Goal: Task Accomplishment & Management: Complete application form

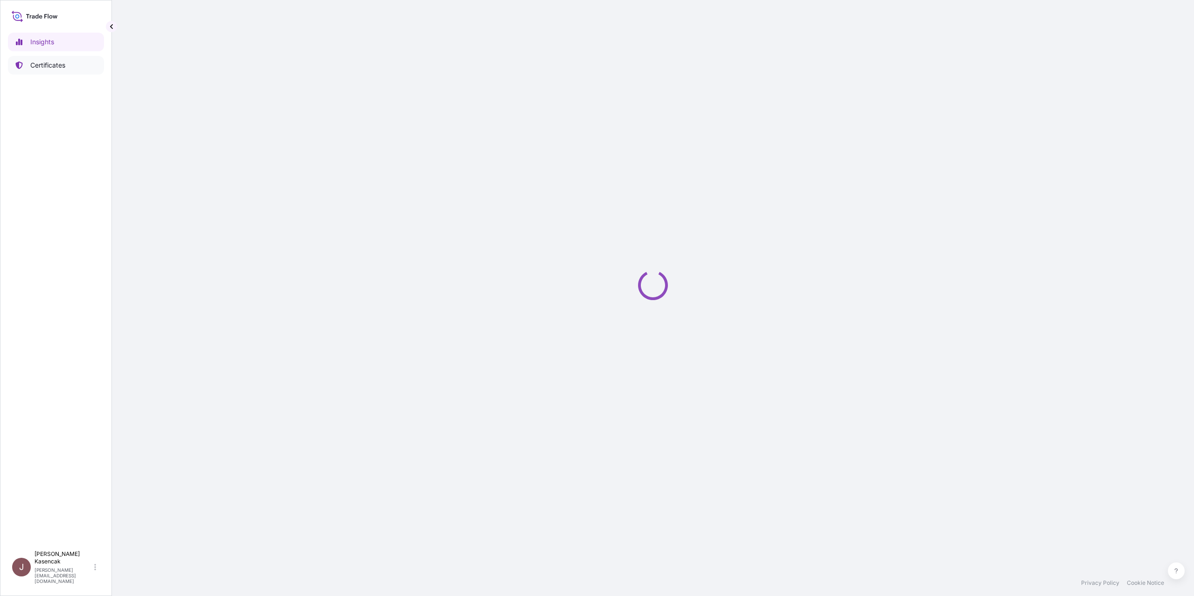
click at [63, 69] on p "Certificates" at bounding box center [47, 65] width 35 height 9
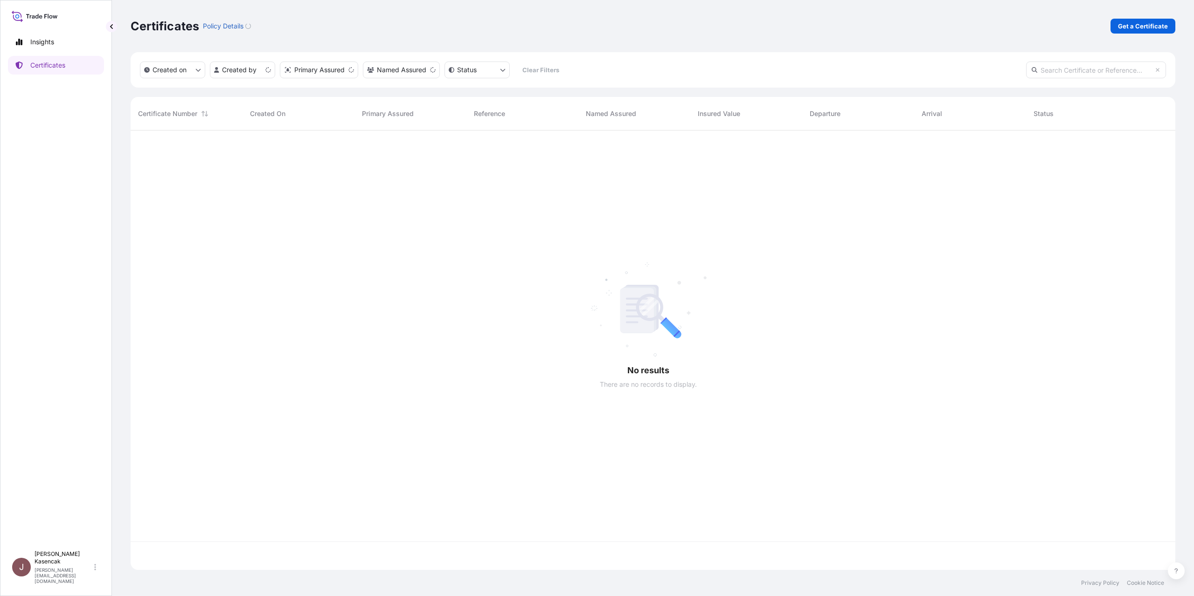
scroll to position [416, 1028]
click at [1123, 31] on p "Get a Certificate" at bounding box center [1143, 25] width 50 height 9
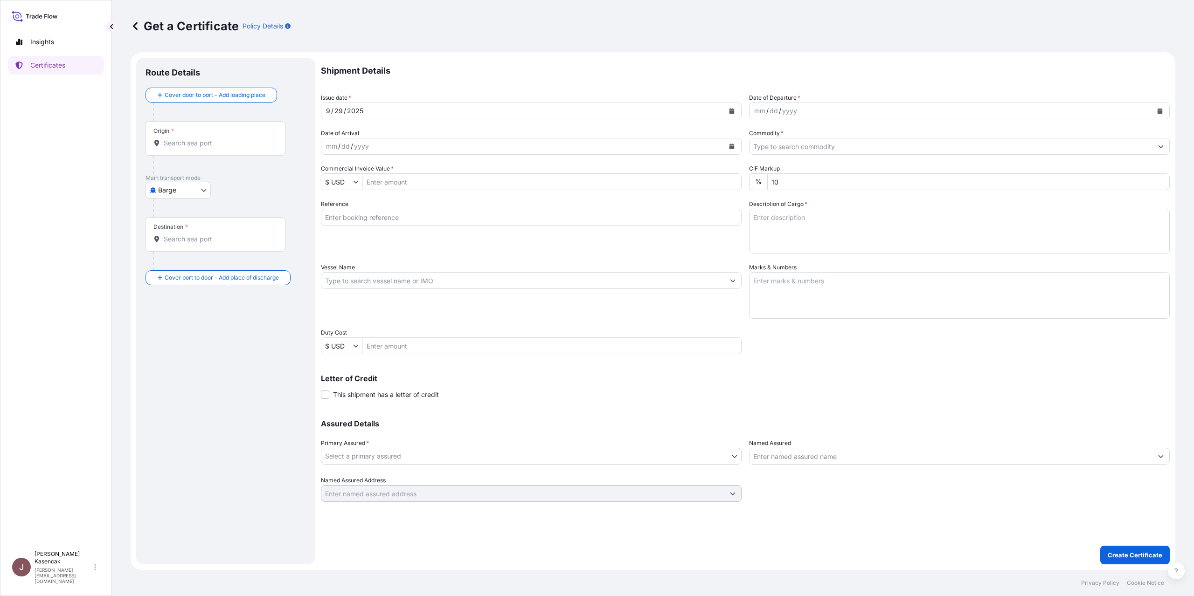
click at [166, 237] on body "Insights Certificates J [PERSON_NAME] [PERSON_NAME][EMAIL_ADDRESS][DOMAIN_NAME]…" at bounding box center [597, 298] width 1194 height 596
click at [170, 356] on div "Ocean Vessel" at bounding box center [187, 347] width 59 height 17
select select "Ocean Vessel"
click at [204, 159] on div "Origin *" at bounding box center [215, 142] width 140 height 35
click at [204, 152] on input "Origin *" at bounding box center [219, 146] width 110 height 9
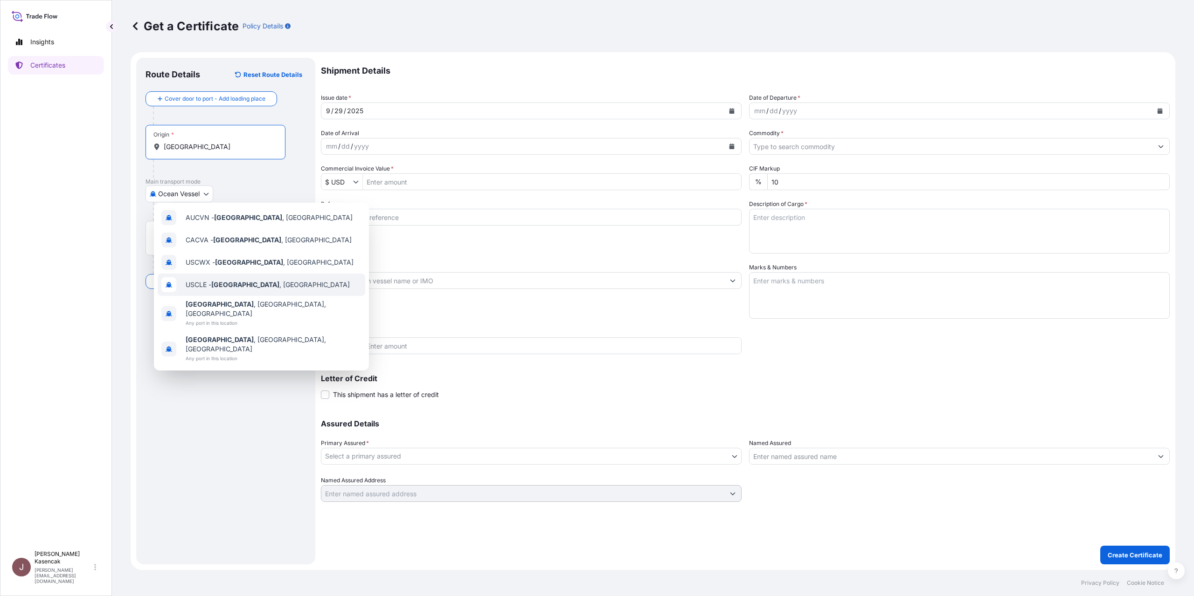
click at [217, 290] on span "USCLE - [GEOGRAPHIC_DATA] , [GEOGRAPHIC_DATA]" at bounding box center [268, 284] width 164 height 9
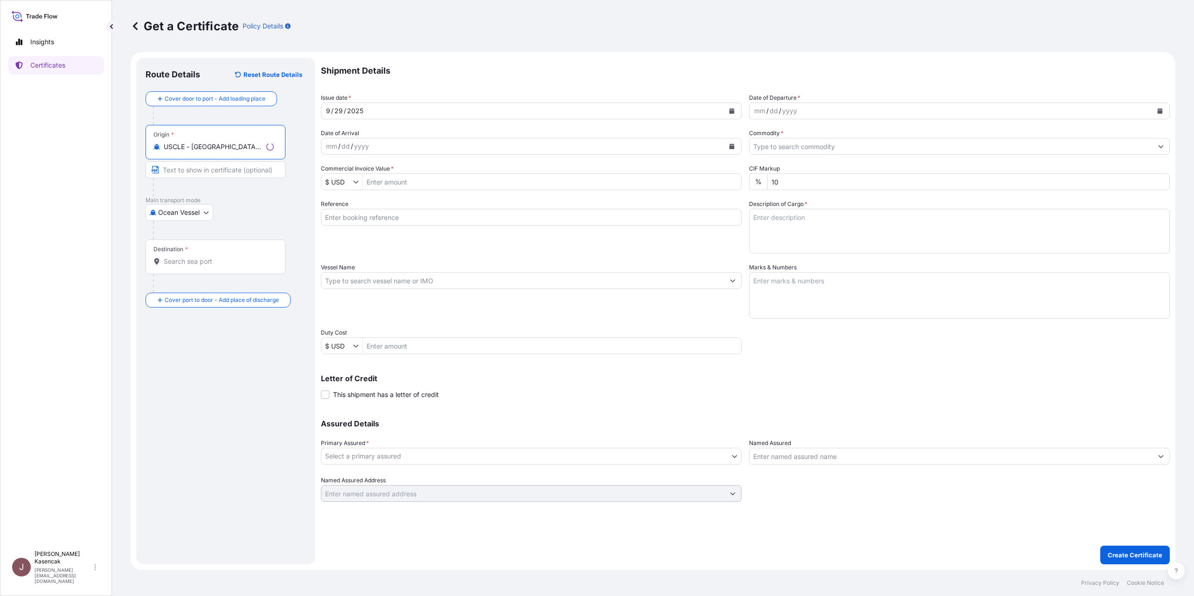
type input "USCLE - [GEOGRAPHIC_DATA], [GEOGRAPHIC_DATA]"
click at [239, 266] on input "Destination *" at bounding box center [219, 261] width 110 height 9
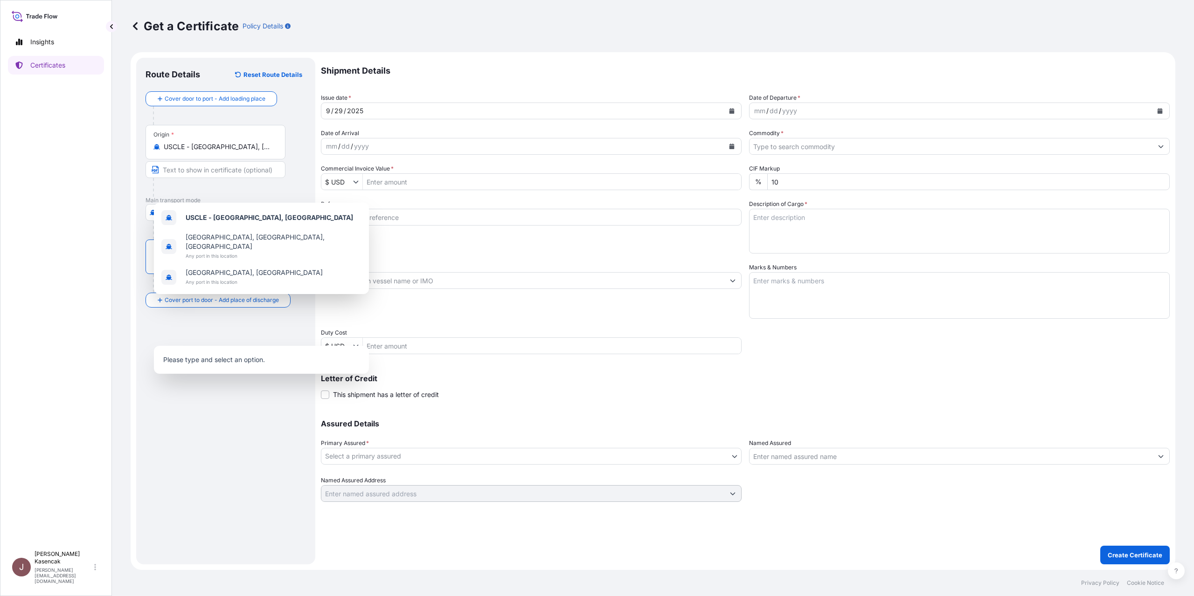
paste input "[GEOGRAPHIC_DATA]"
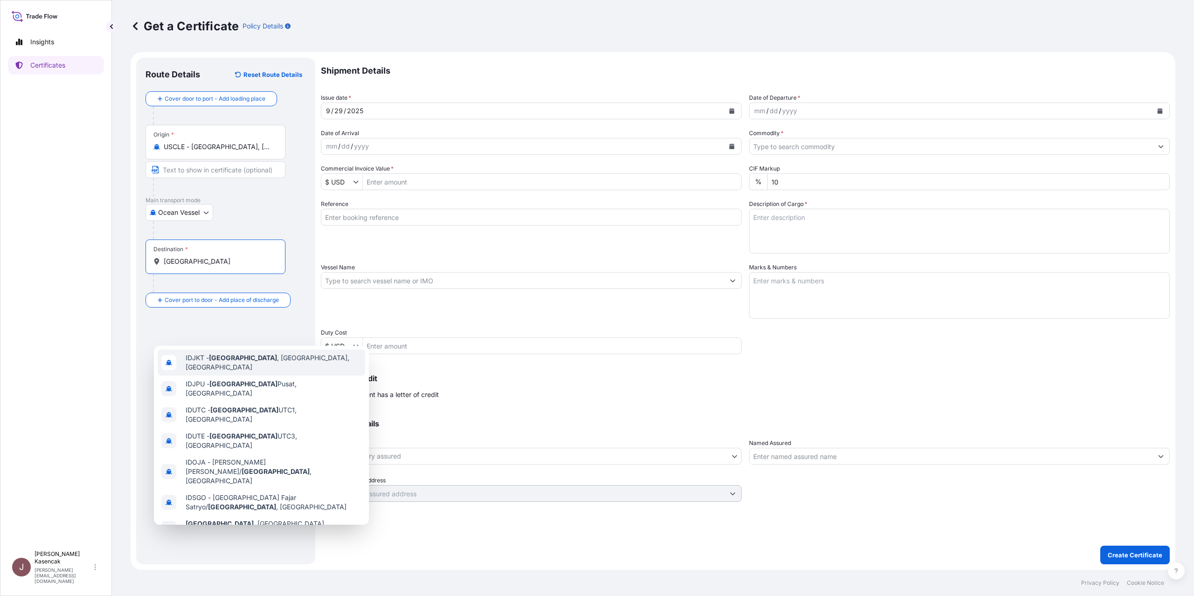
click at [298, 372] on div "IDJKT - [GEOGRAPHIC_DATA] , [GEOGRAPHIC_DATA], [GEOGRAPHIC_DATA]" at bounding box center [261, 363] width 207 height 26
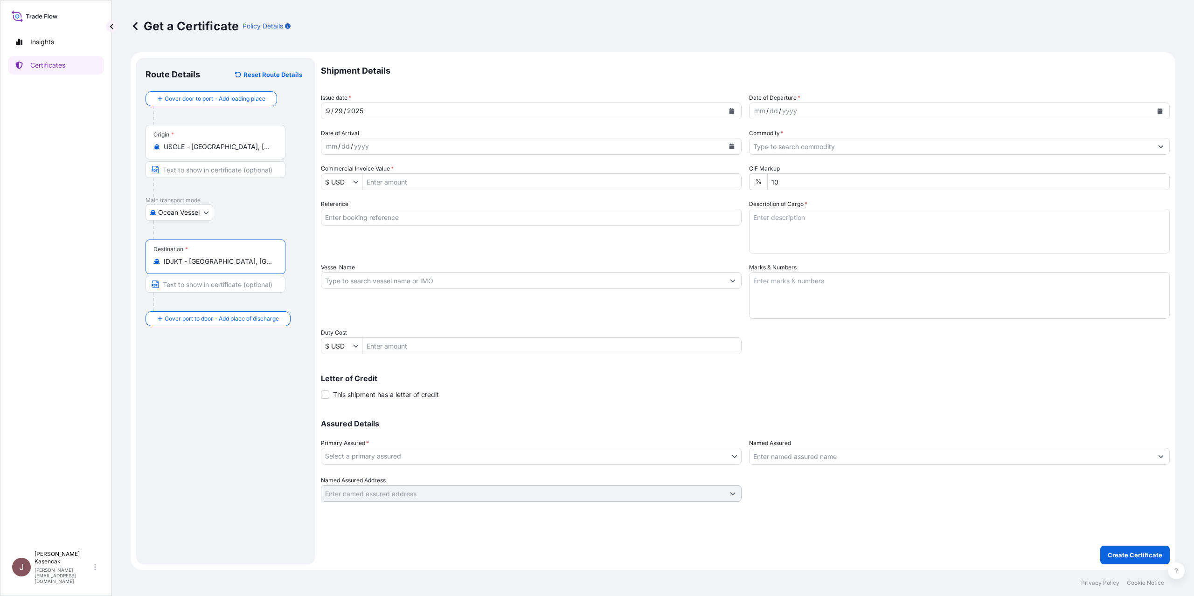
type input "IDJKT - [GEOGRAPHIC_DATA], [GEOGRAPHIC_DATA], [GEOGRAPHIC_DATA]"
click at [1152, 118] on button "Calendar" at bounding box center [1159, 111] width 15 height 15
click at [883, 261] on div "26" at bounding box center [874, 252] width 17 height 17
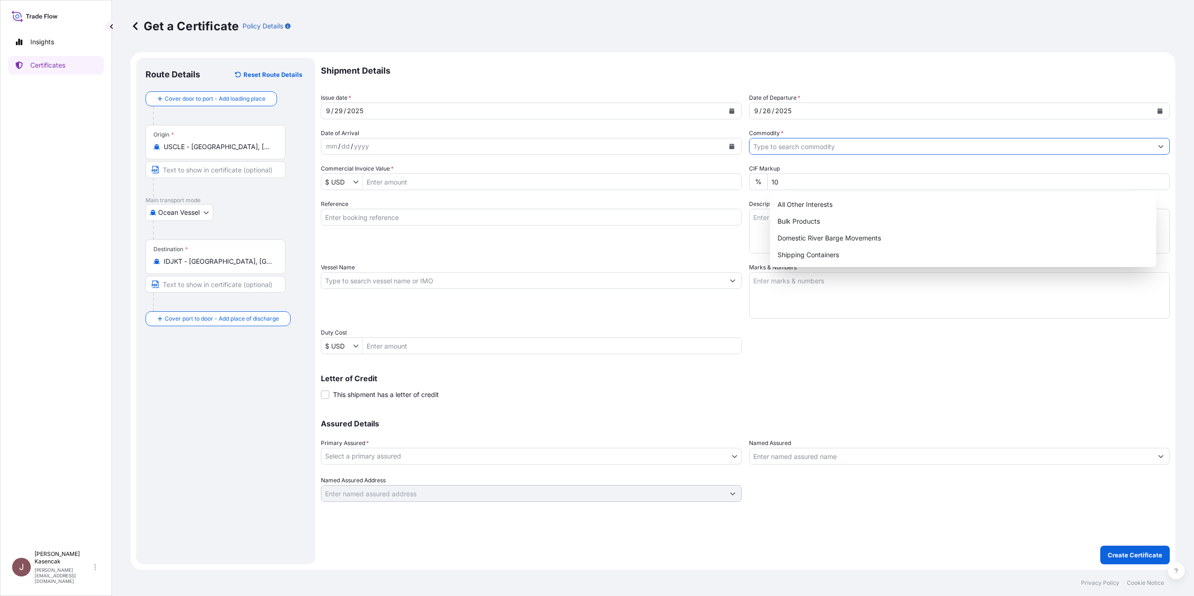
click at [813, 155] on input "Commodity *" at bounding box center [950, 146] width 403 height 17
click at [807, 259] on div "Shipping Containers" at bounding box center [962, 255] width 379 height 17
type input "Shipping Containers"
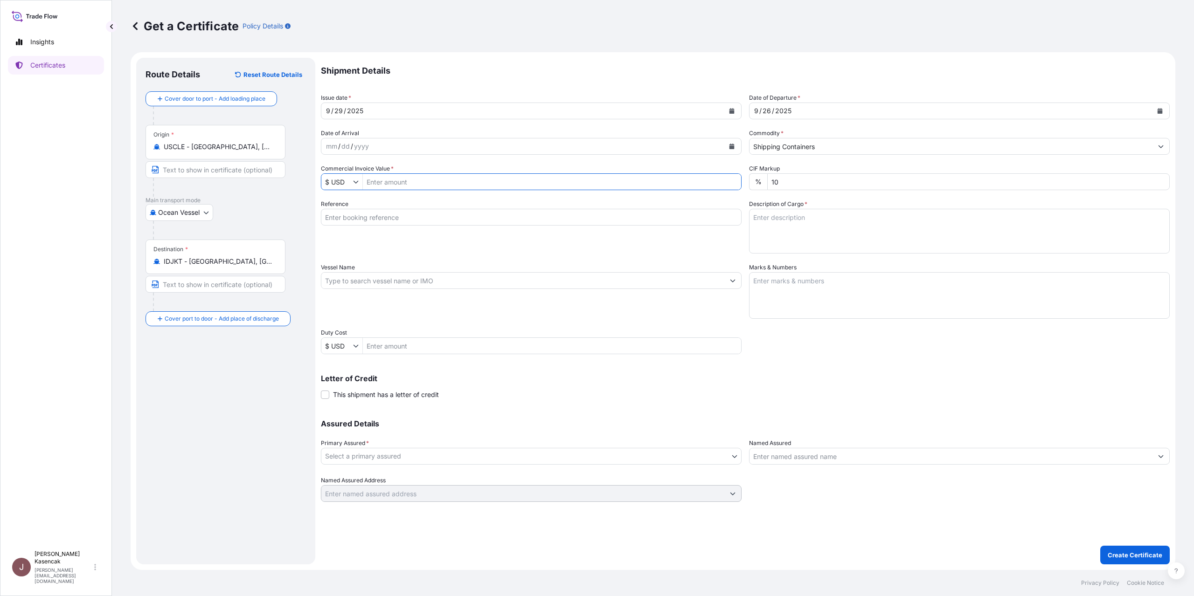
click at [503, 190] on input "Commercial Invoice Value *" at bounding box center [552, 181] width 378 height 17
click at [451, 190] on input "Commercial Invoice Value *" at bounding box center [552, 181] width 378 height 17
type input "107,846.1"
click at [444, 226] on input "Reference" at bounding box center [531, 217] width 421 height 17
type input "80000109695"
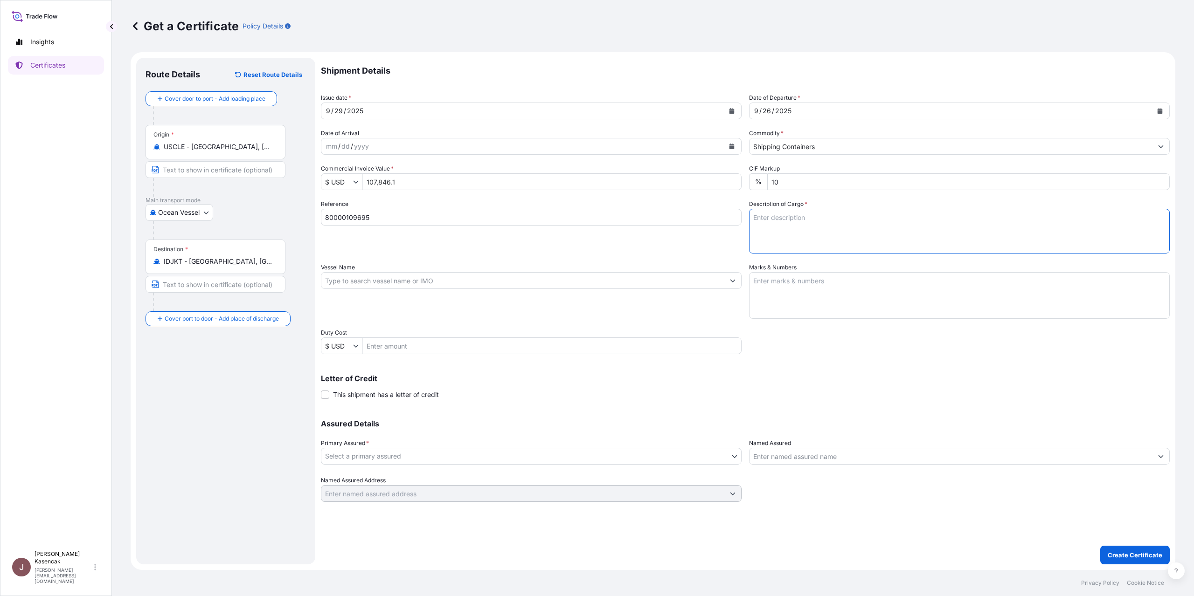
scroll to position [71, 0]
click at [836, 224] on textarea "Description of Cargo *" at bounding box center [959, 231] width 421 height 45
type textarea "LUBRICATING OIL ADDITIVES"
click at [882, 246] on div "Shipment Details Issue date * [DATE] Date of Departure * [DATE] Date of Arrival…" at bounding box center [745, 280] width 849 height 444
click at [855, 275] on textarea "Marks & Numbers" at bounding box center [959, 295] width 421 height 47
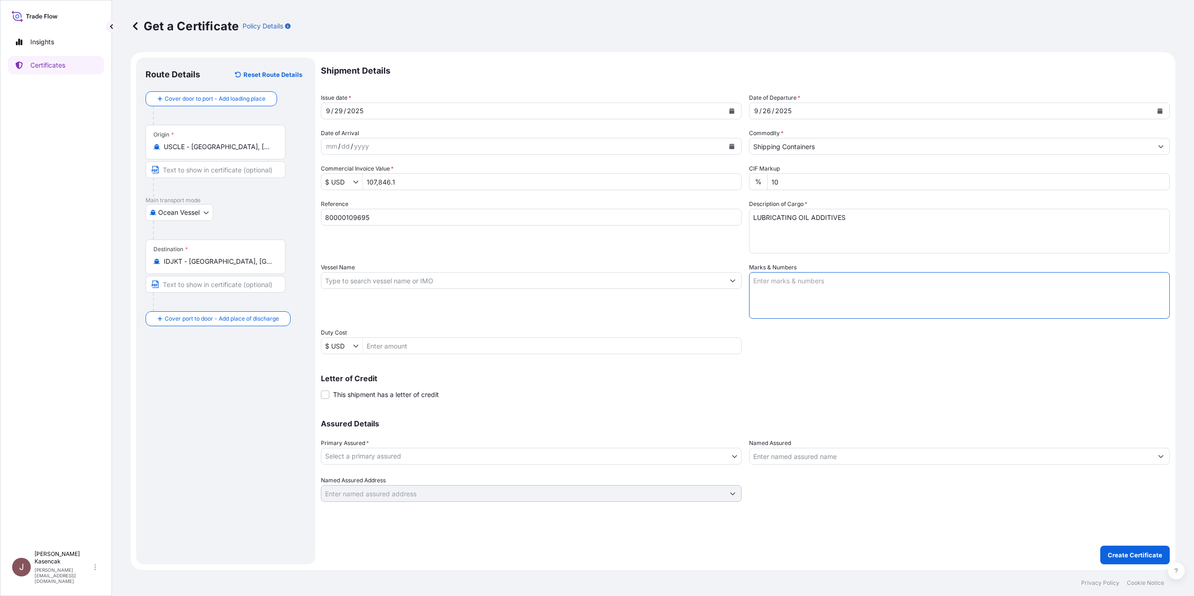
paste textarea "MRKU7410850"
click at [897, 272] on textarea "MRKU7410850 /" at bounding box center [959, 295] width 421 height 47
paste textarea "00443373"
type textarea "MRKU7410850 / 00443373"
click at [418, 478] on body "Insights Certificates J [PERSON_NAME] [PERSON_NAME][EMAIL_ADDRESS][DOMAIN_NAME]…" at bounding box center [597, 298] width 1194 height 596
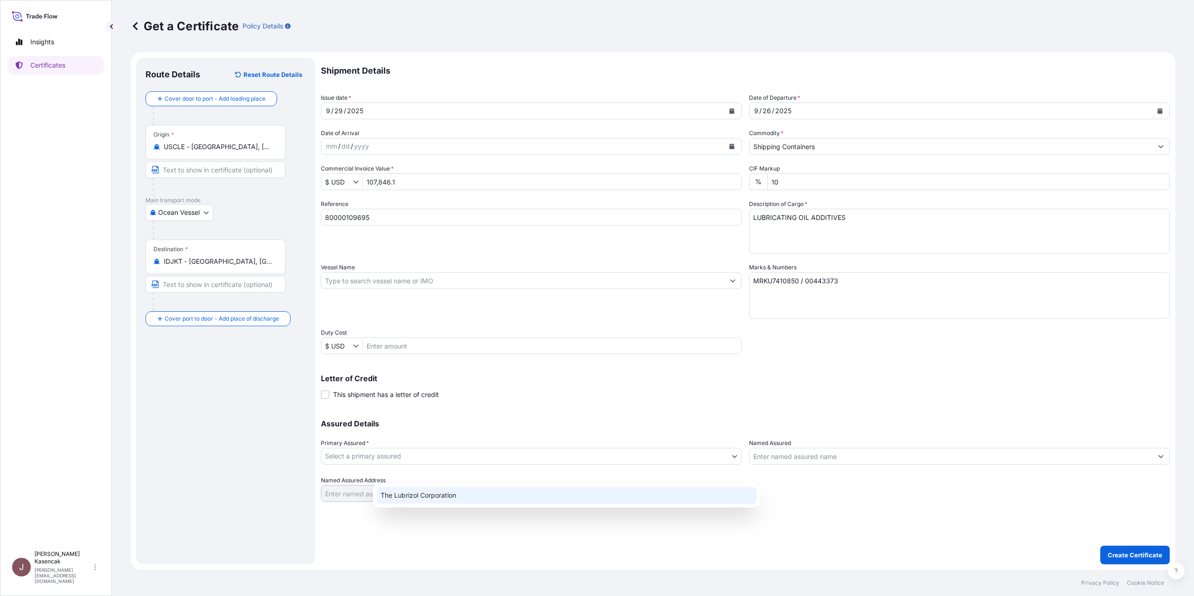
click at [444, 503] on div "The Lubrizol Corporation" at bounding box center [567, 495] width 380 height 17
select select "31566"
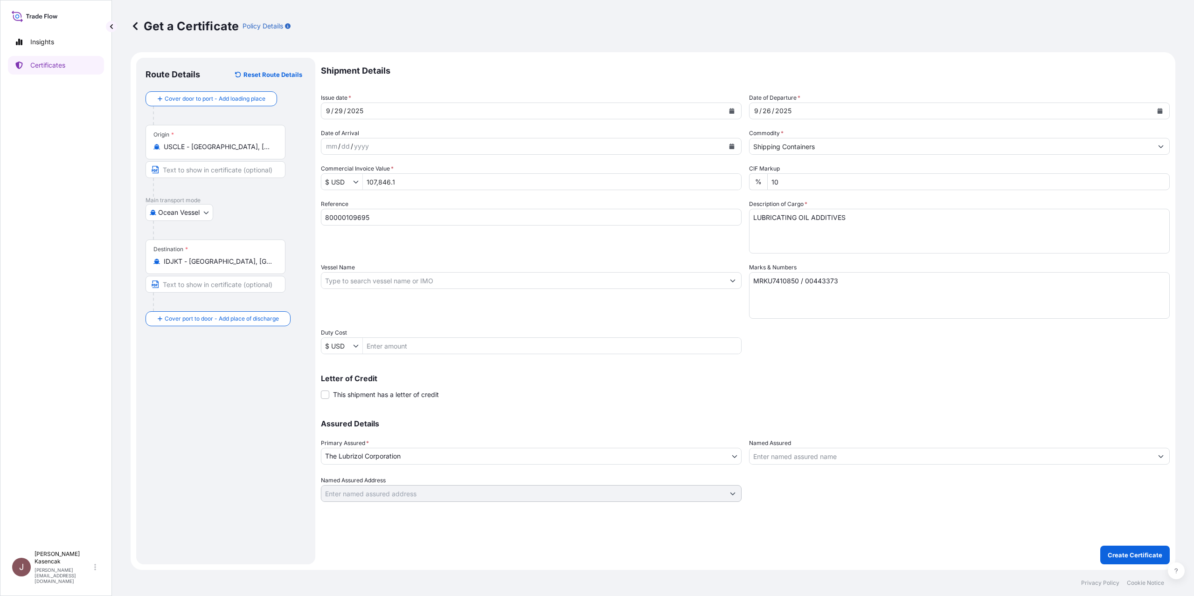
click at [824, 453] on div "Named Assured" at bounding box center [959, 452] width 421 height 26
click at [827, 460] on input "Named Assured" at bounding box center [950, 456] width 403 height 17
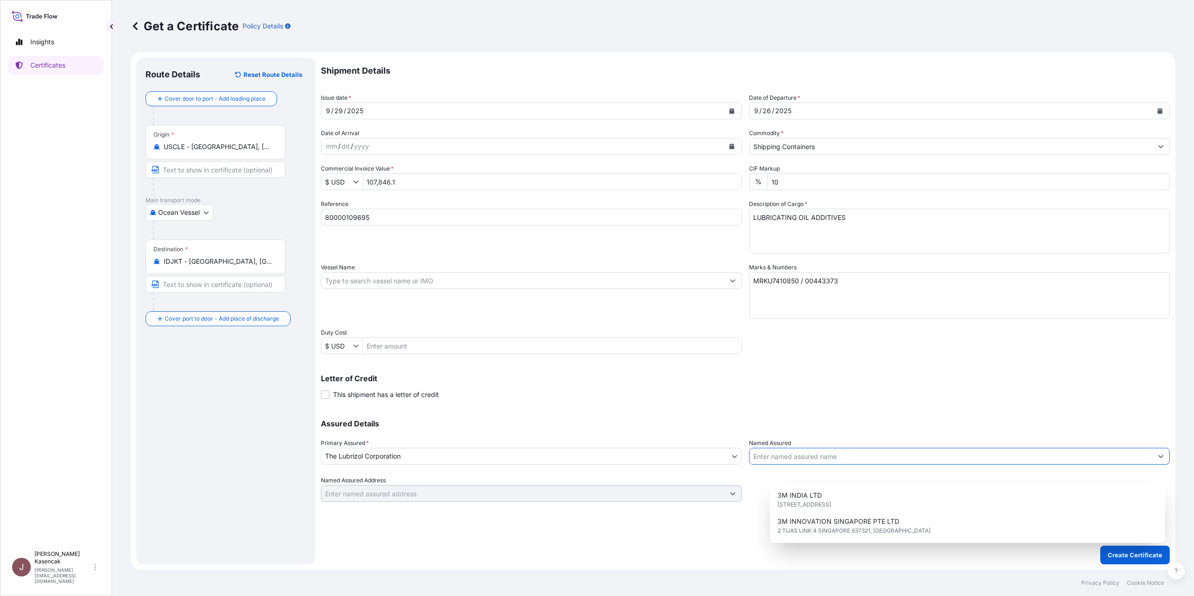
paste input "PT IMCD [GEOGRAPHIC_DATA]"
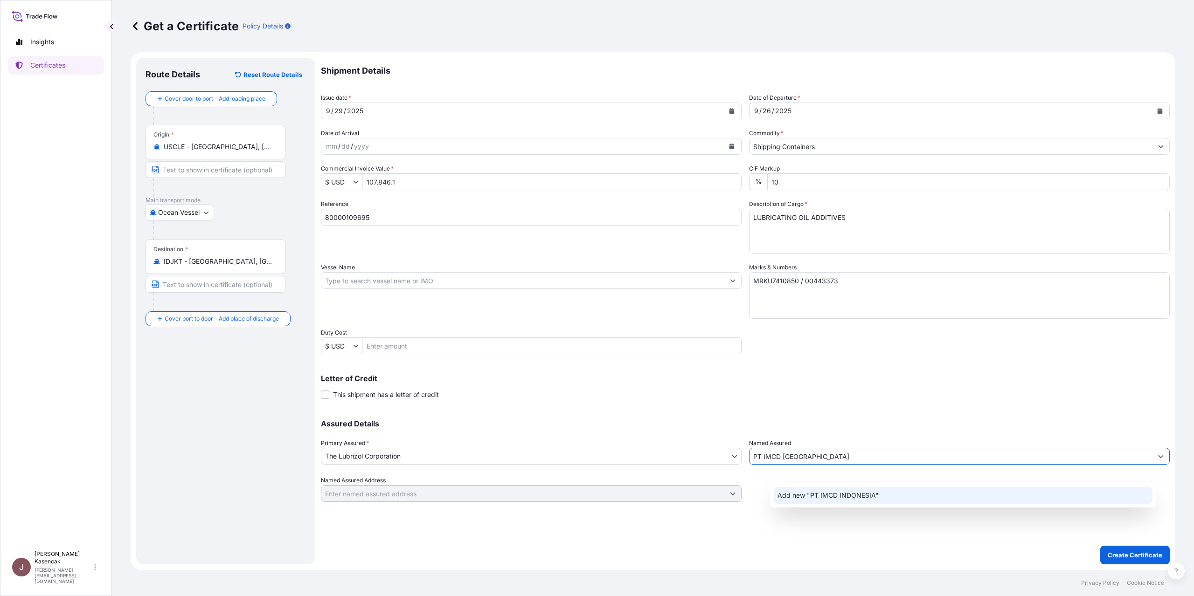
click at [840, 495] on span "Add new "PT IMCD INDONESIA"" at bounding box center [827, 495] width 101 height 9
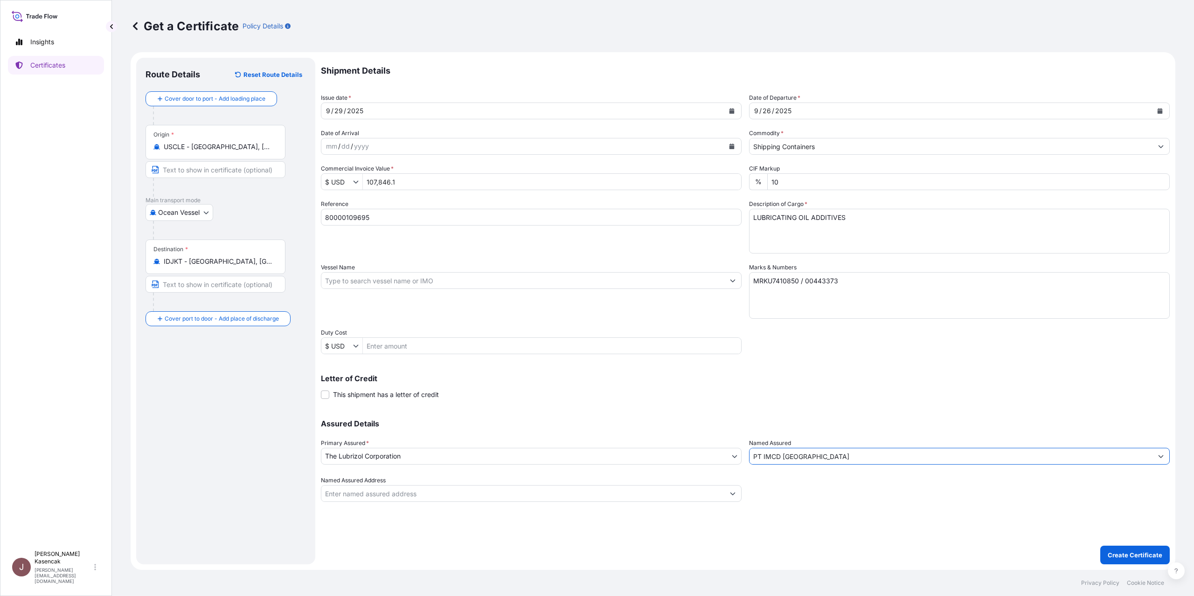
type input "PT IMCD [GEOGRAPHIC_DATA]"
click at [797, 502] on div at bounding box center [959, 489] width 421 height 26
click at [924, 277] on textarea "MRKU7410850 / 00443373" at bounding box center [959, 295] width 421 height 47
type textarea "MRKU7410850 / 00443373 16394 KG GW"
click at [1108, 551] on p "Create Certificate" at bounding box center [1134, 555] width 55 height 9
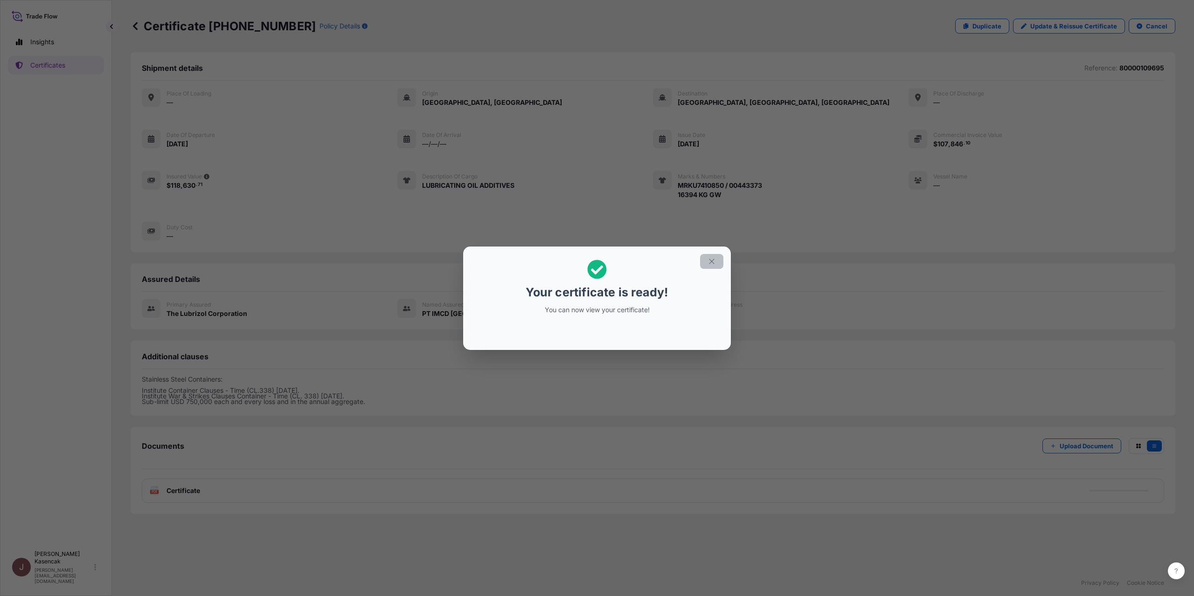
click at [723, 254] on button "button" at bounding box center [711, 261] width 23 height 15
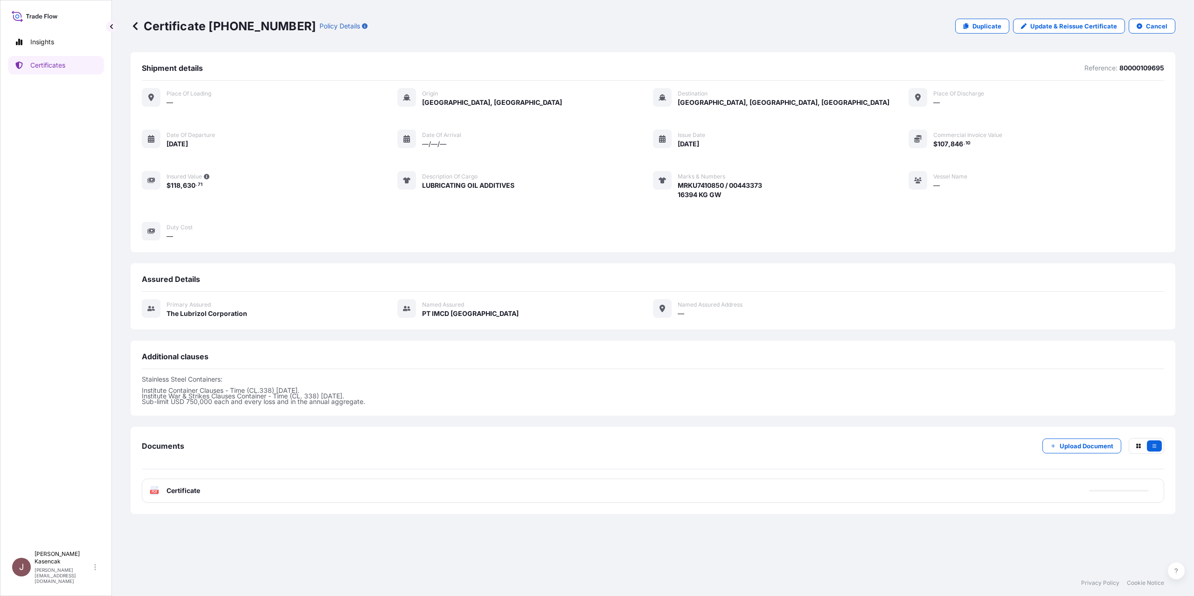
scroll to position [56, 0]
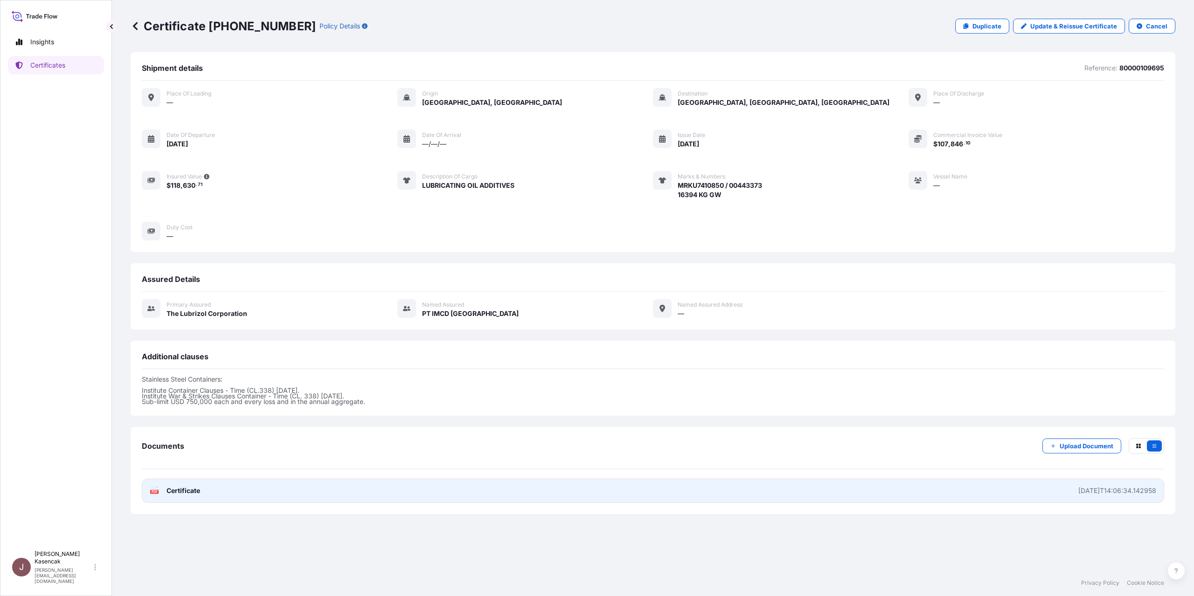
click at [158, 494] on text "PDF" at bounding box center [155, 491] width 6 height 3
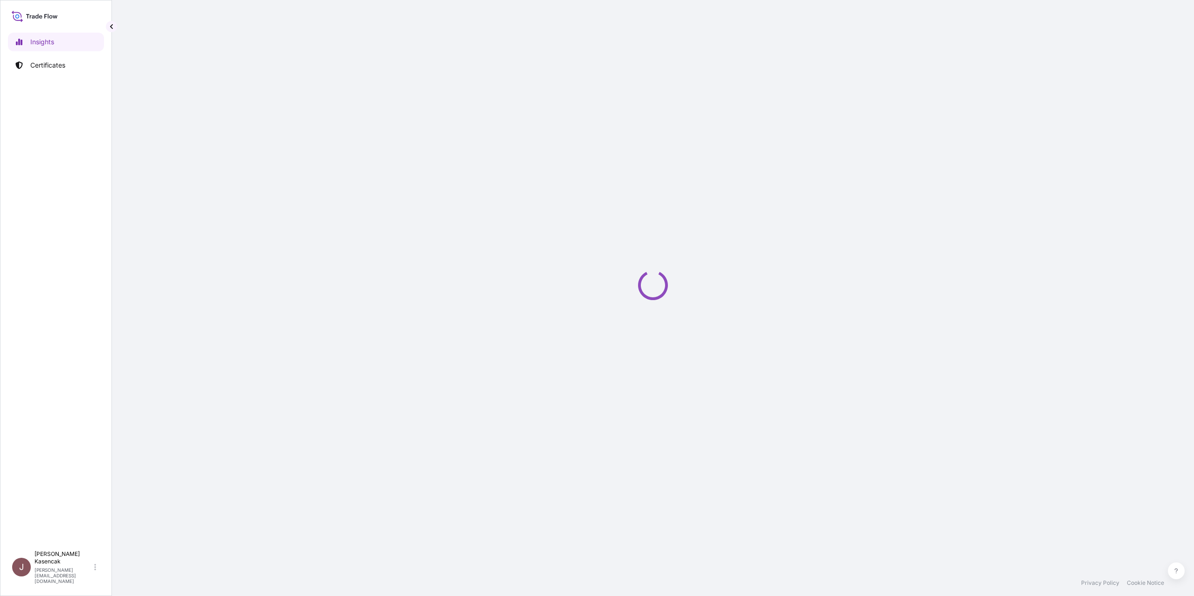
select select "2025"
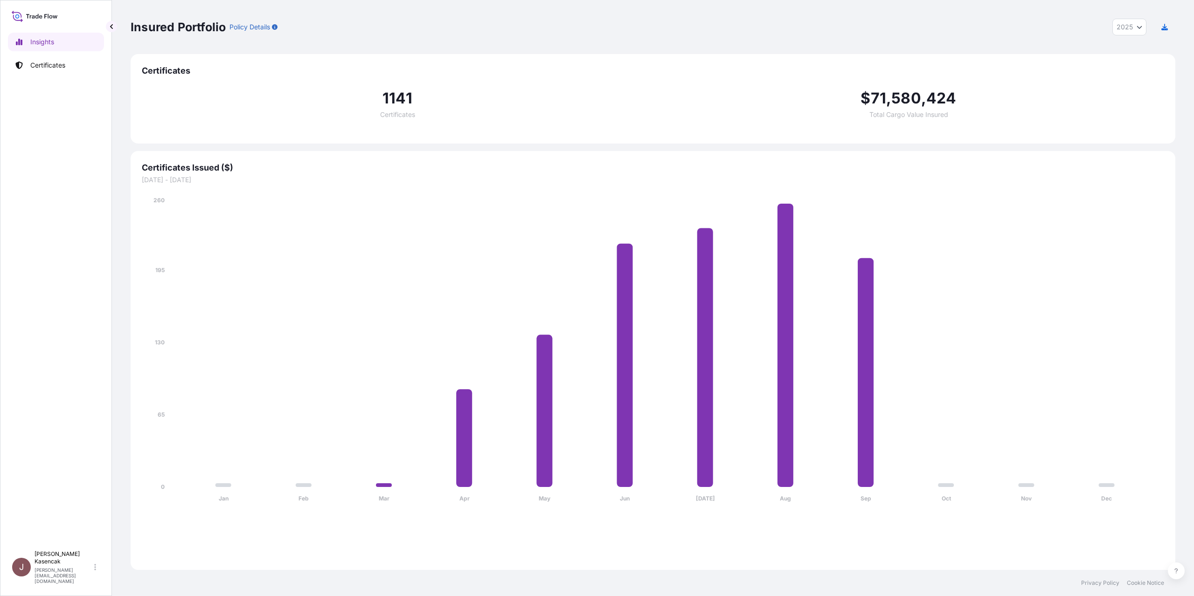
click at [33, 75] on link "Certificates" at bounding box center [56, 65] width 96 height 19
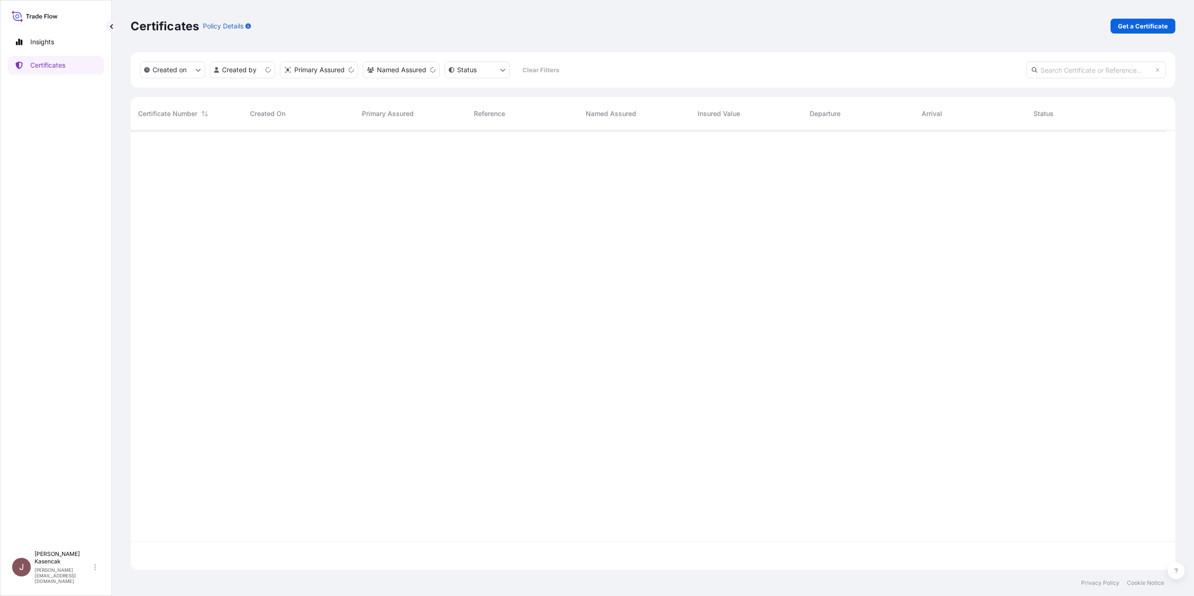
scroll to position [416, 1028]
click at [1114, 34] on link "Get a Certificate" at bounding box center [1142, 26] width 65 height 15
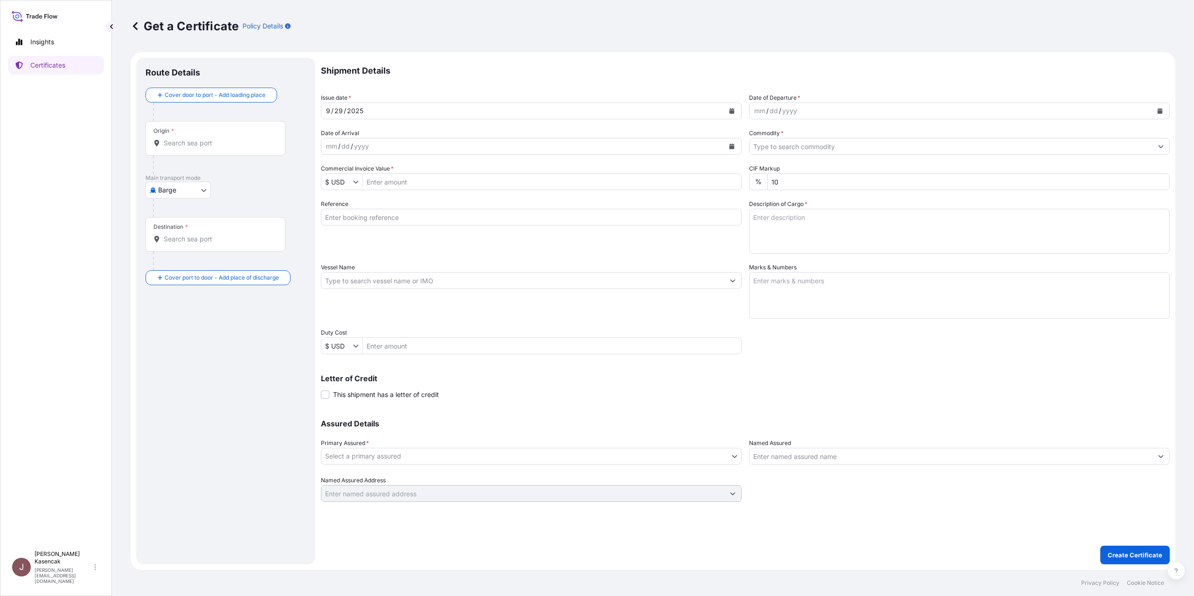
click at [186, 239] on body "Insights Certificates J Jessica Kasencak jessica.kasencak@dsv.com Get a Certifi…" at bounding box center [597, 298] width 1194 height 596
click at [177, 352] on span "Ocean Vessel" at bounding box center [192, 347] width 41 height 9
select select "Ocean Vessel"
click at [210, 152] on input "Origin *" at bounding box center [219, 146] width 110 height 9
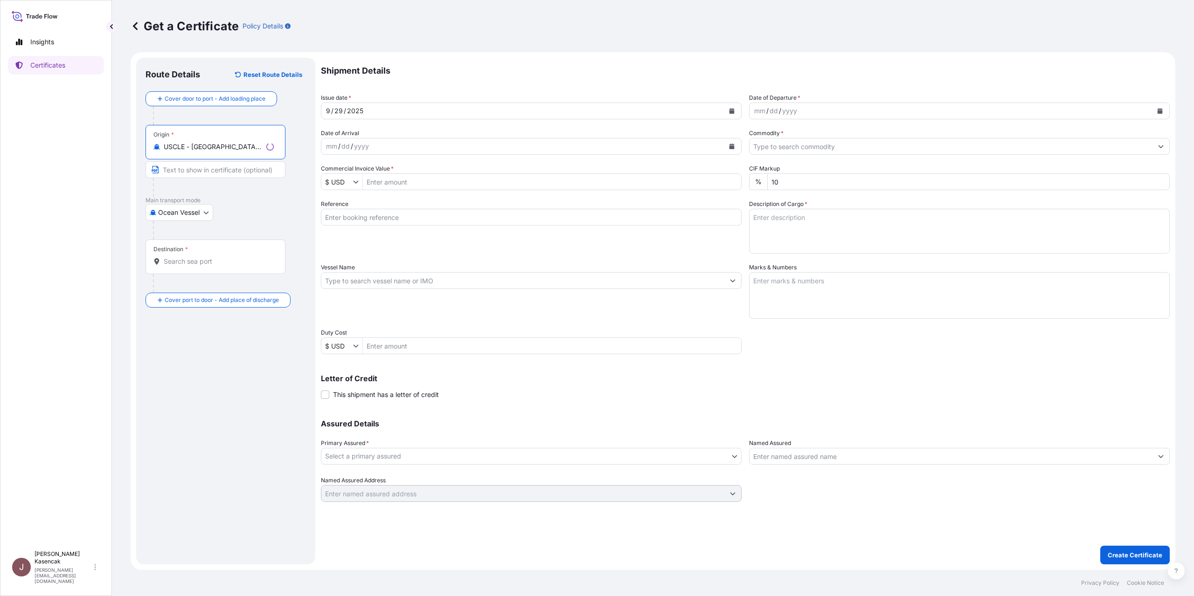
type input "USCLE - [GEOGRAPHIC_DATA], [GEOGRAPHIC_DATA]"
click at [237, 274] on div "Destination *" at bounding box center [215, 257] width 140 height 35
click at [237, 266] on input "Destination *" at bounding box center [219, 261] width 110 height 9
paste input "JAKARTA,"
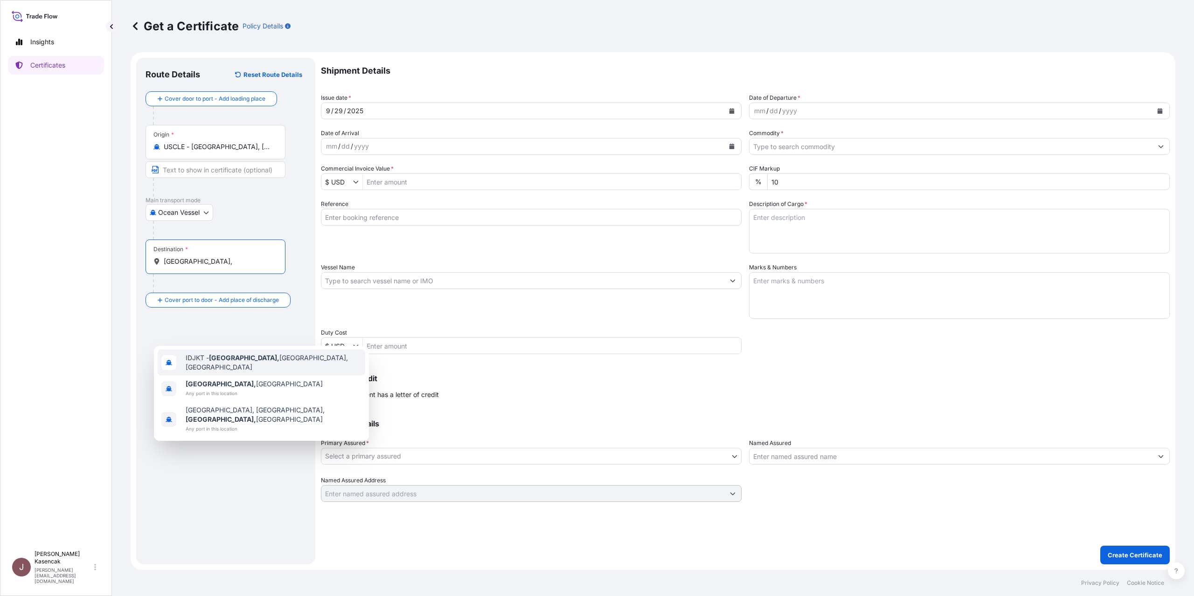
click at [223, 376] on div "IDJKT - Jakarta, Java, Indonesia" at bounding box center [261, 363] width 207 height 26
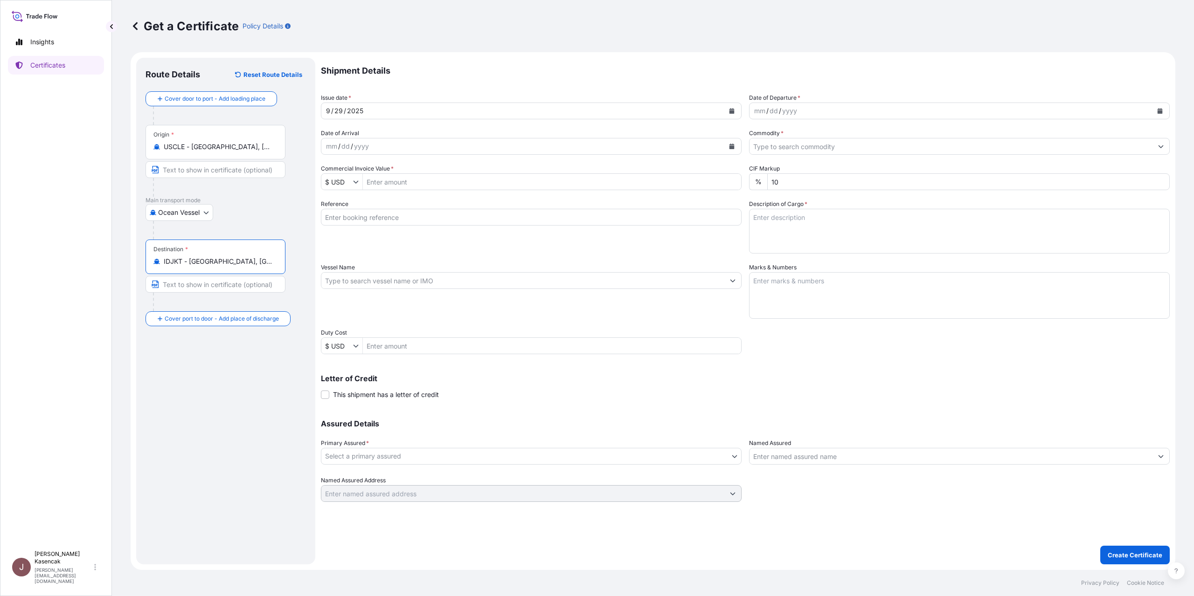
type input "IDJKT - [GEOGRAPHIC_DATA], [GEOGRAPHIC_DATA], [GEOGRAPHIC_DATA]"
click at [1152, 118] on button "Calendar" at bounding box center [1159, 111] width 15 height 15
click at [883, 261] on div "26" at bounding box center [874, 252] width 17 height 17
click at [516, 190] on input "Commercial Invoice Value *" at bounding box center [552, 181] width 378 height 17
click at [457, 226] on input "Reference" at bounding box center [531, 217] width 421 height 17
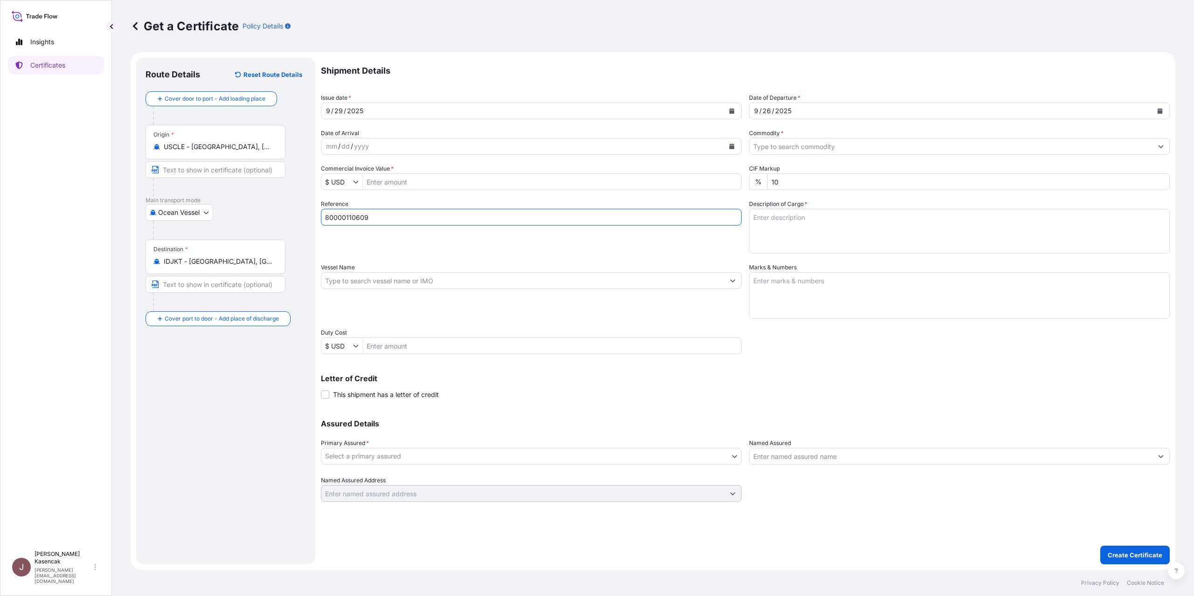
type input "80000110609"
click at [485, 190] on input "Commercial Invoice Value *" at bounding box center [552, 181] width 378 height 17
type input "52,087.16"
click at [872, 254] on textarea "Description of Cargo *" at bounding box center [959, 231] width 421 height 45
type textarea "lubricating oil additives"
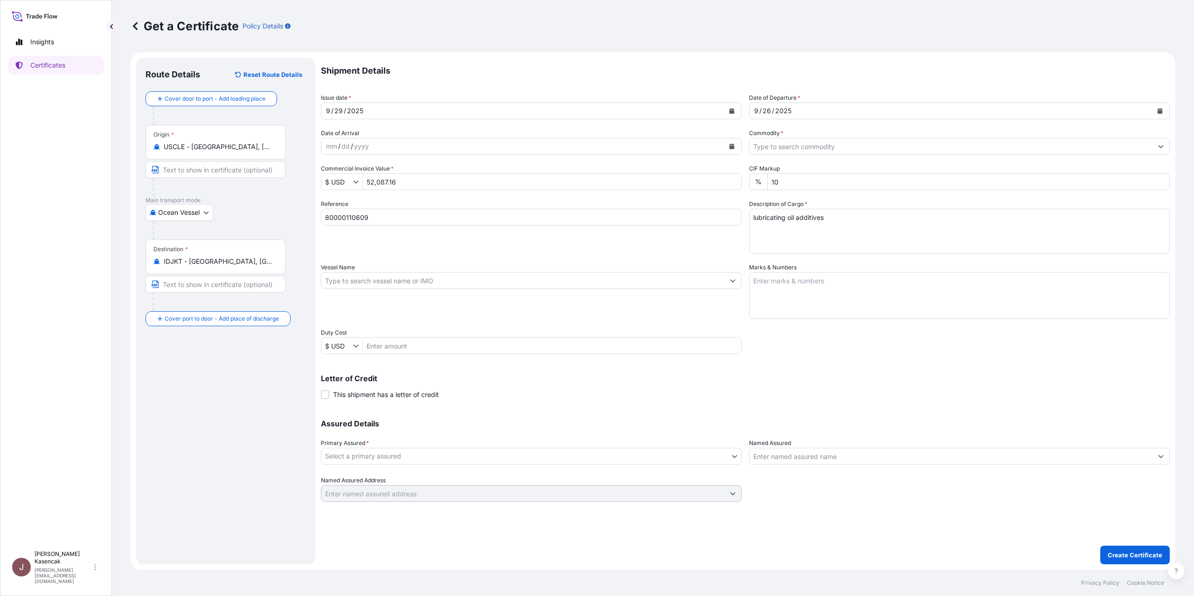
scroll to position [71, 0]
click at [773, 290] on textarea "Marks & Numbers" at bounding box center [959, 295] width 421 height 47
click at [851, 301] on textarea "Marks & Numbers" at bounding box center [959, 295] width 421 height 47
paste textarea "MRSU0140502"
click at [843, 280] on textarea "MRSU0140502 /" at bounding box center [959, 295] width 421 height 47
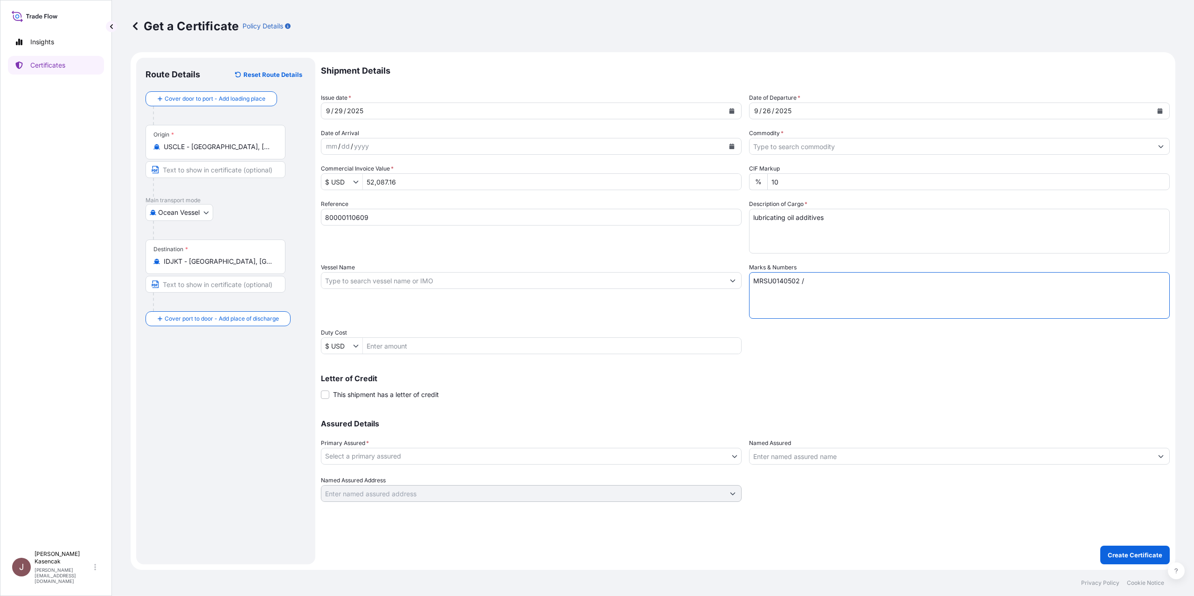
paste textarea "00443999"
drag, startPoint x: 798, startPoint y: 289, endPoint x: 766, endPoint y: 292, distance: 32.8
click at [767, 292] on div "Shipment Details Issue date * 9 / 29 / 2025 Date of Departure * 9 / 26 / 2025 D…" at bounding box center [745, 280] width 849 height 444
drag, startPoint x: 780, startPoint y: 279, endPoint x: 775, endPoint y: 279, distance: 5.6
click at [775, 279] on textarea "MRSU0140502 / 00443999 DW 10552.1 KG" at bounding box center [959, 295] width 421 height 47
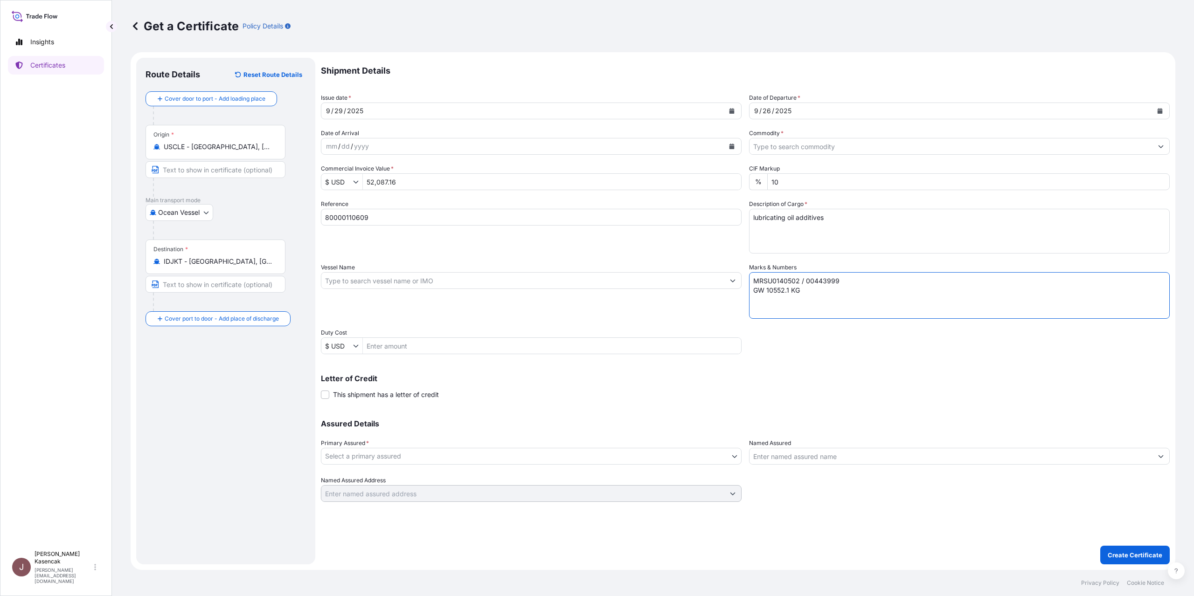
type textarea "MRSU0140502 / 00443999 GW 10552.1 KG"
click at [446, 473] on body "Insights Certificates J Jessica Kasencak jessica.kasencak@dsv.com Get a Certifi…" at bounding box center [597, 298] width 1194 height 596
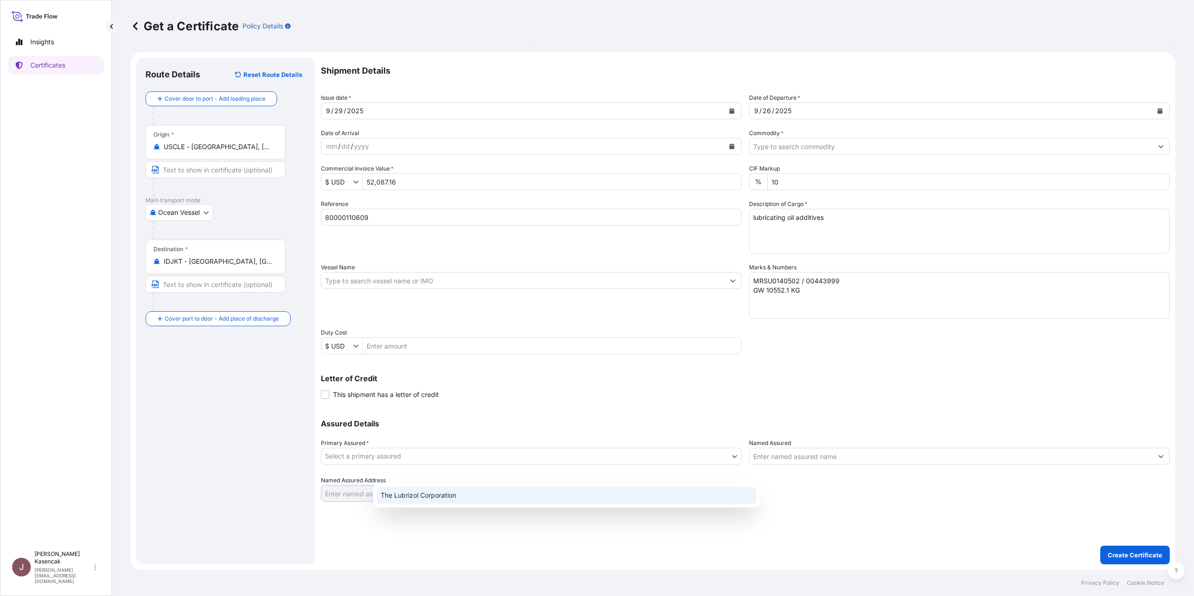
click at [439, 490] on div "The Lubrizol Corporation" at bounding box center [567, 495] width 380 height 17
select select "31566"
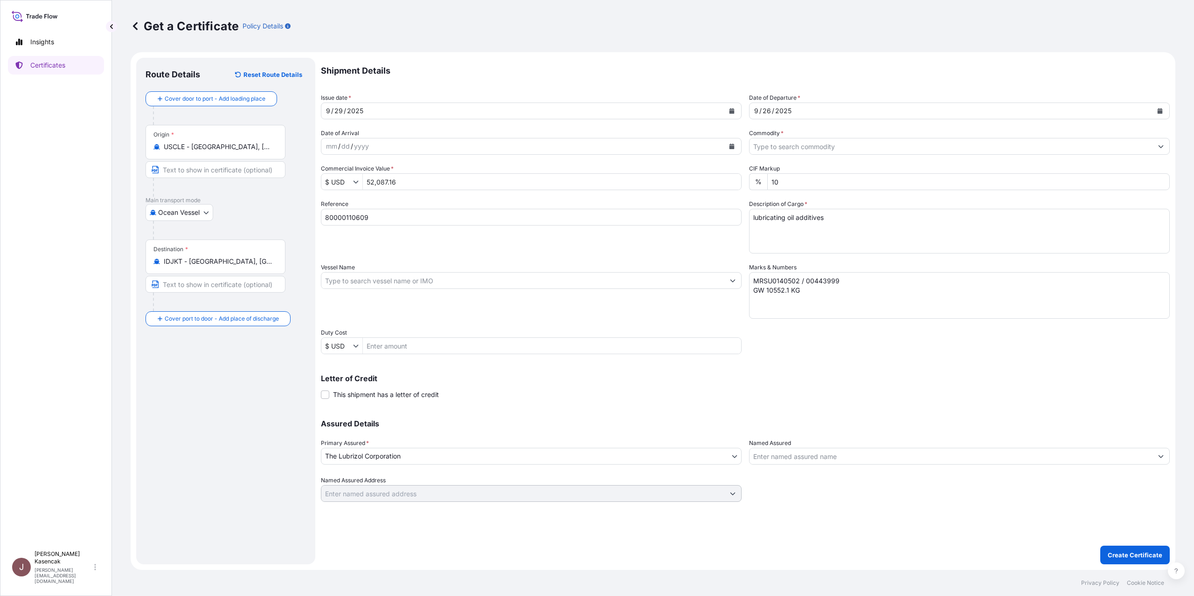
click at [830, 465] on input "Named Assured" at bounding box center [950, 456] width 403 height 17
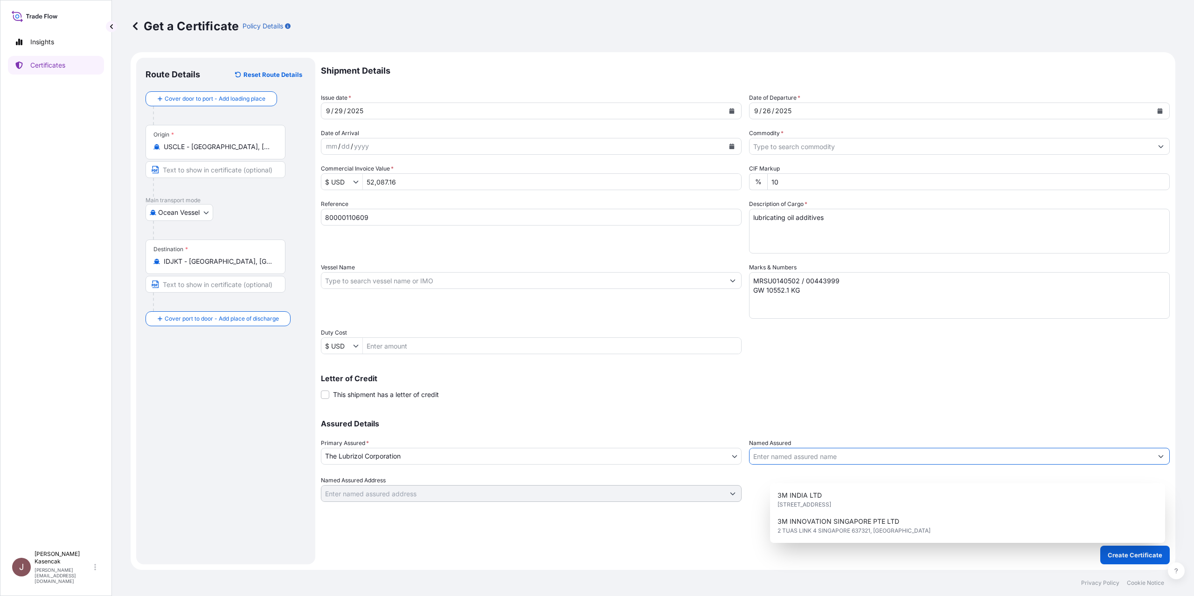
type input "V"
paste input "00443999"
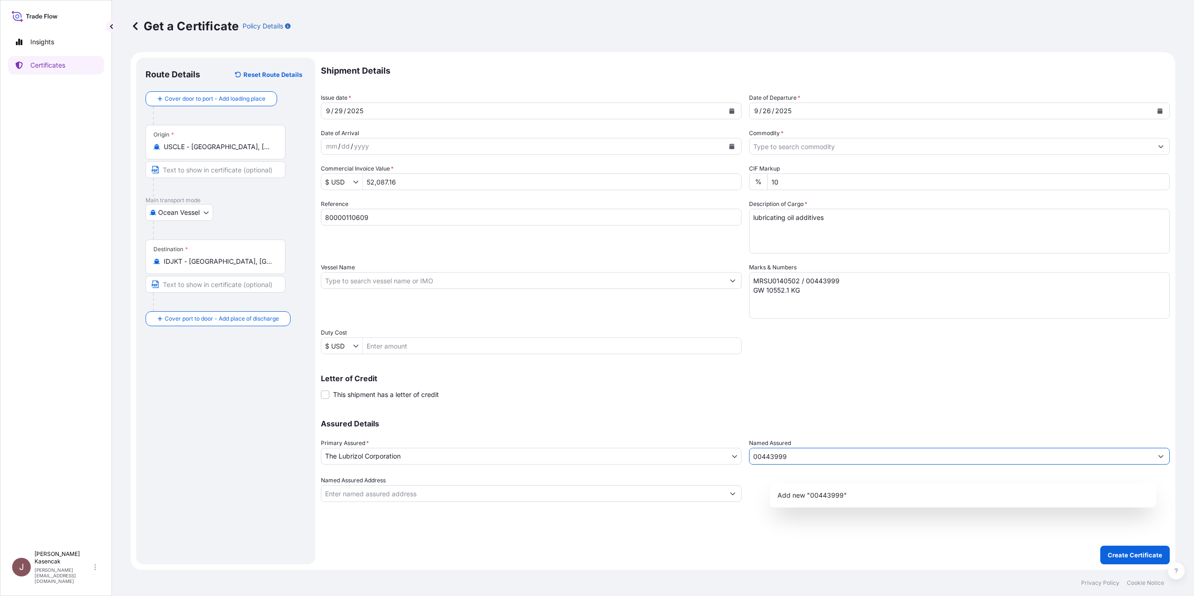
drag, startPoint x: 853, startPoint y: 474, endPoint x: 609, endPoint y: 467, distance: 243.9
click at [609, 467] on div "Assured Details Primary Assured * The Lubrizol Corporation The Lubrizol Corpora…" at bounding box center [745, 455] width 849 height 93
paste input "PT IMCD [GEOGRAPHIC_DATA]"
type input "PT IMCD [GEOGRAPHIC_DATA]"
click at [1121, 551] on button "Create Certificate" at bounding box center [1134, 555] width 69 height 19
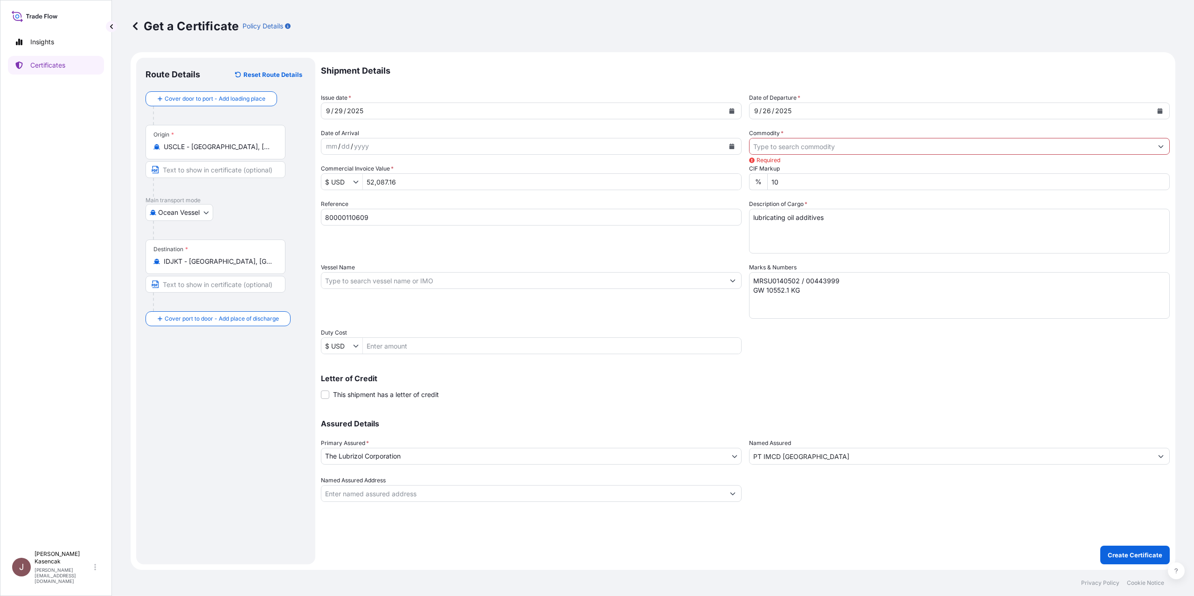
click at [832, 138] on input "Commodity *" at bounding box center [950, 146] width 403 height 17
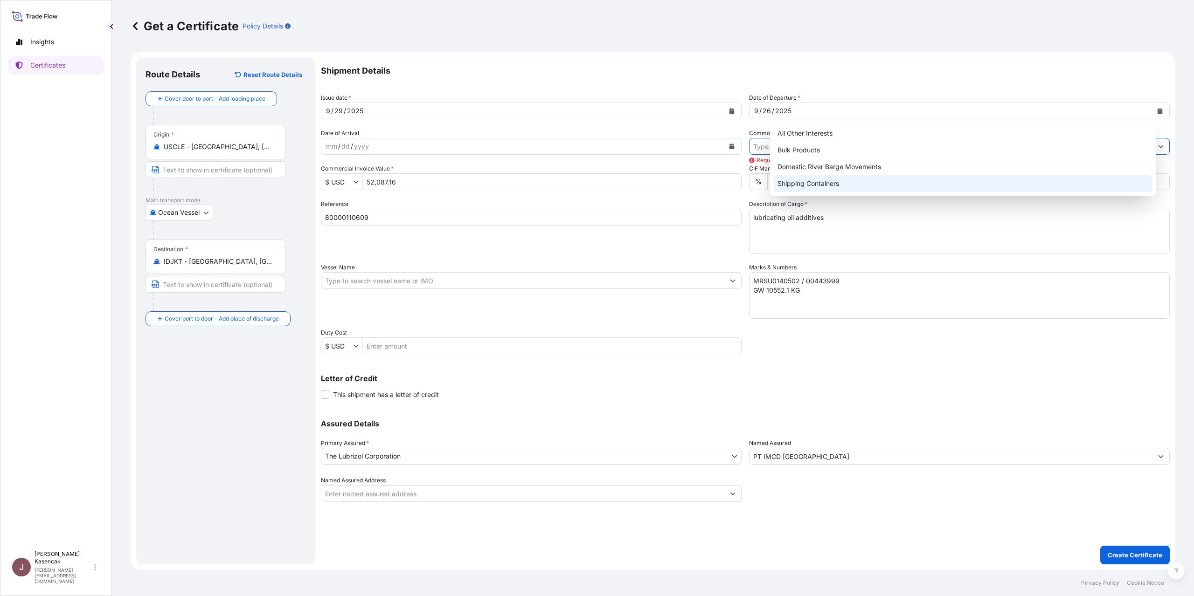
click at [820, 182] on div "Shipping Containers" at bounding box center [962, 183] width 379 height 17
type input "Shipping Containers"
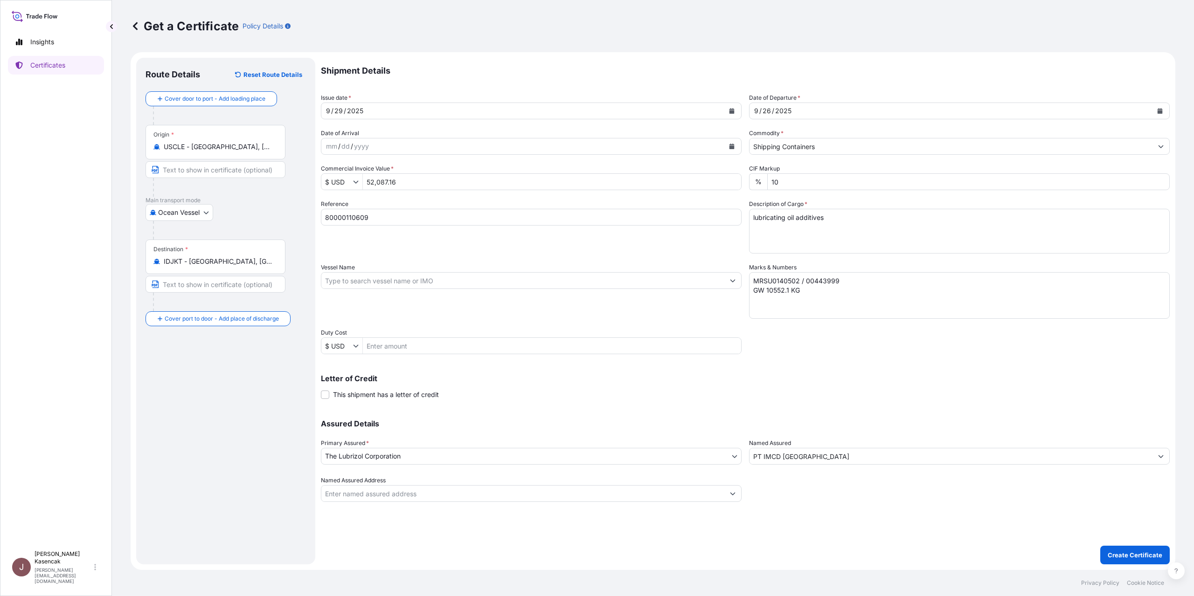
click at [1156, 557] on form "Route Details Reset Route Details Cover door to port - Add loading place Place …" at bounding box center [653, 311] width 1044 height 518
click at [1143, 551] on p "Create Certificate" at bounding box center [1134, 555] width 55 height 9
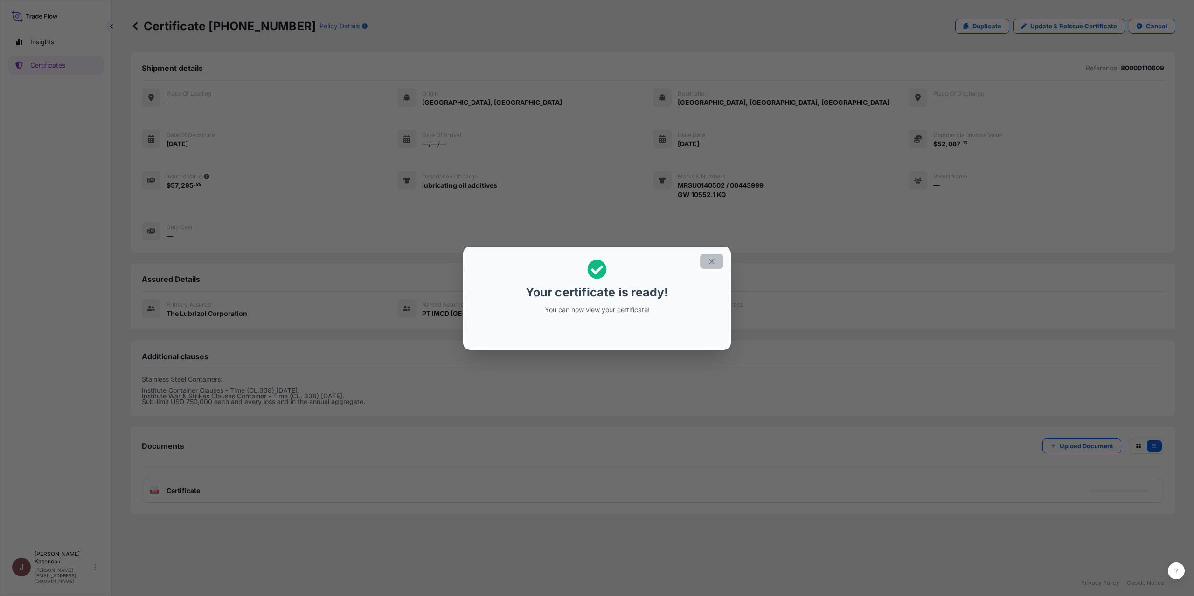
click at [716, 257] on icon "button" at bounding box center [711, 261] width 8 height 8
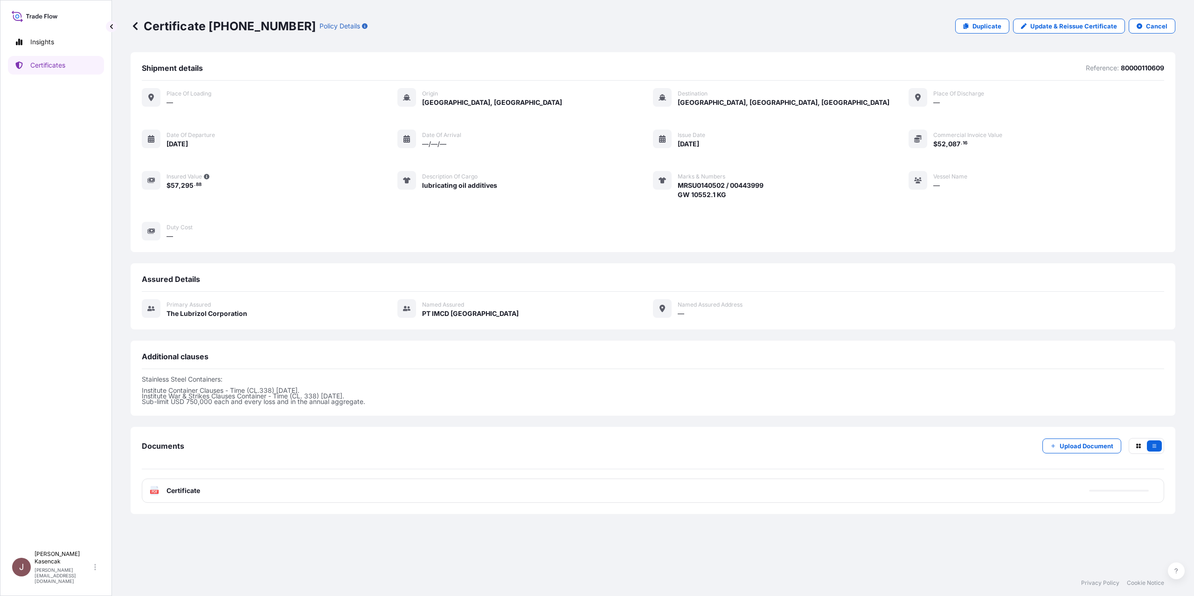
scroll to position [56, 0]
click at [167, 503] on div "PDF Certificate" at bounding box center [653, 491] width 1022 height 24
click at [164, 503] on div "PDF Certificate" at bounding box center [653, 491] width 1022 height 24
click at [159, 496] on icon at bounding box center [155, 490] width 8 height 9
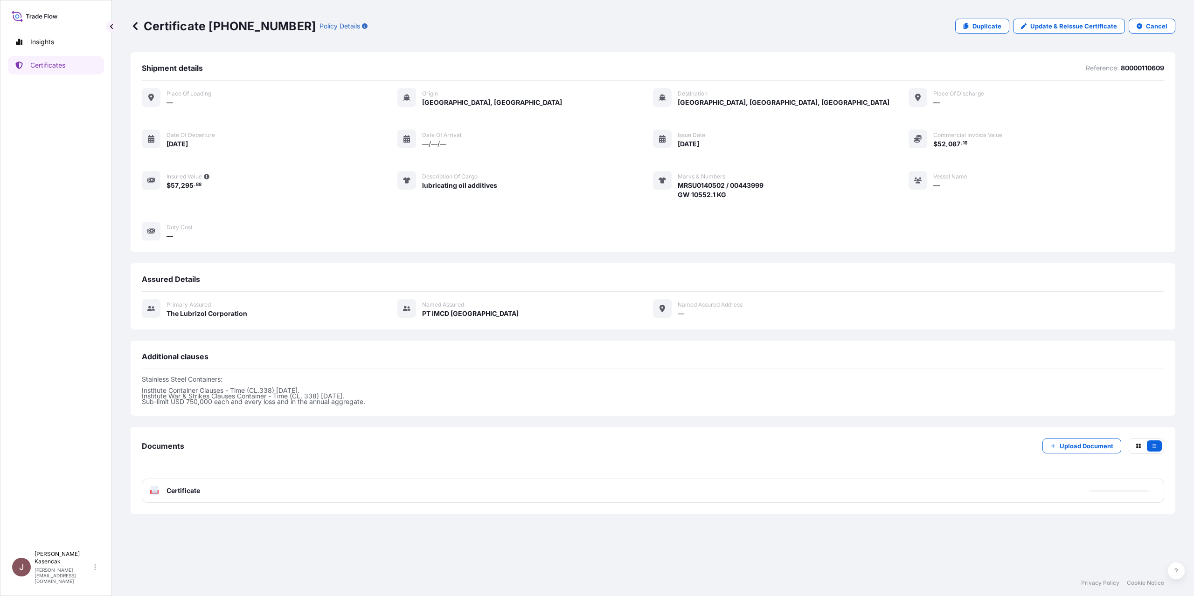
click at [162, 514] on div "Documents Upload Document PDF Certificate" at bounding box center [653, 470] width 1044 height 87
click at [155, 503] on div "PDF Certificate" at bounding box center [653, 491] width 1022 height 24
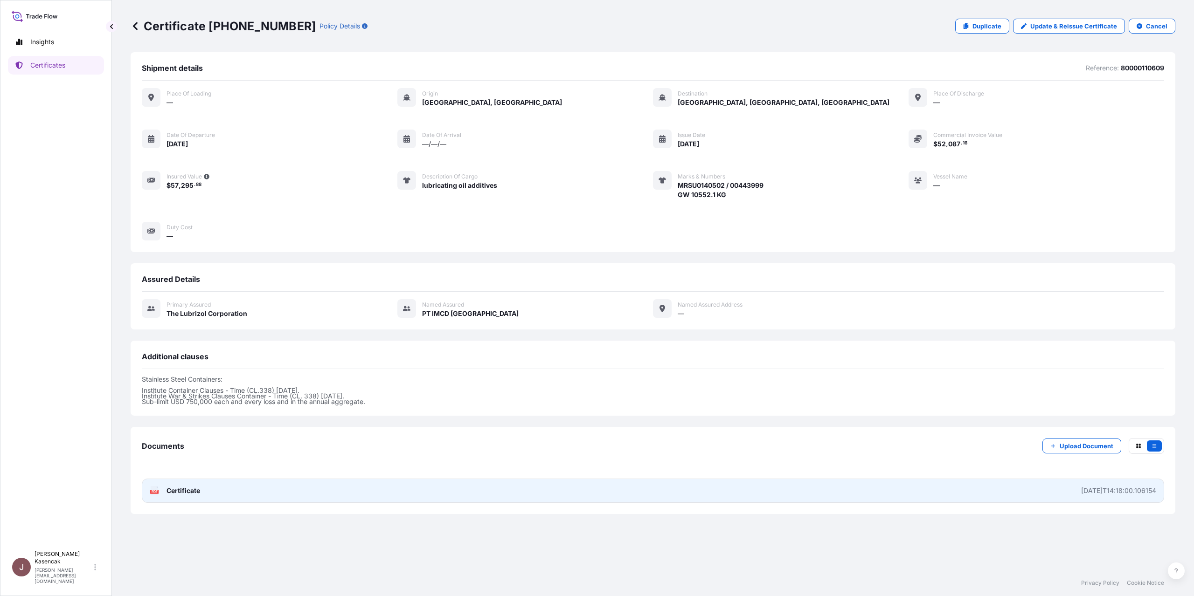
click at [159, 496] on icon at bounding box center [155, 490] width 8 height 9
